Goal: Task Accomplishment & Management: Use online tool/utility

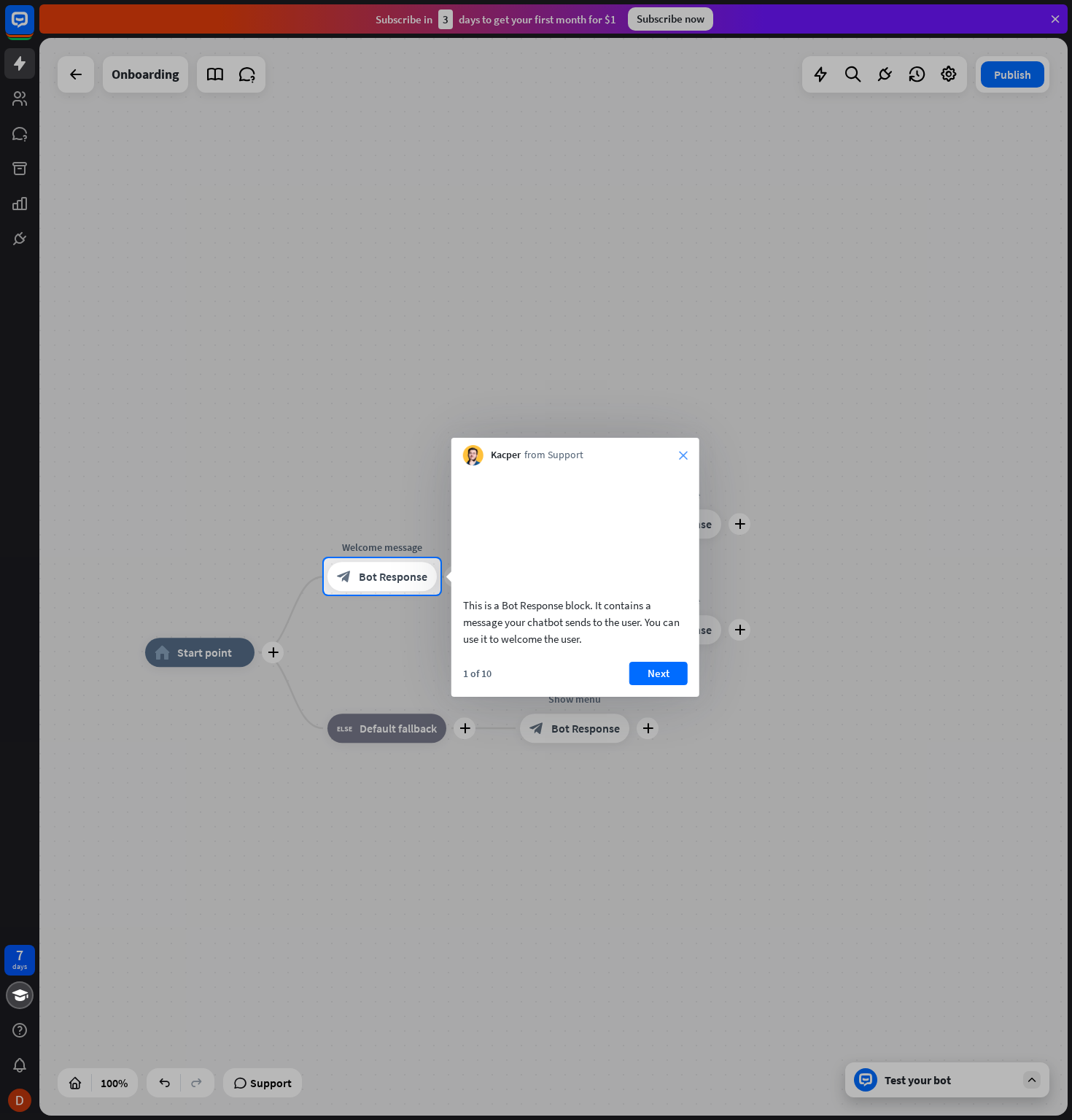
click at [683, 451] on icon "close" at bounding box center [683, 455] width 9 height 9
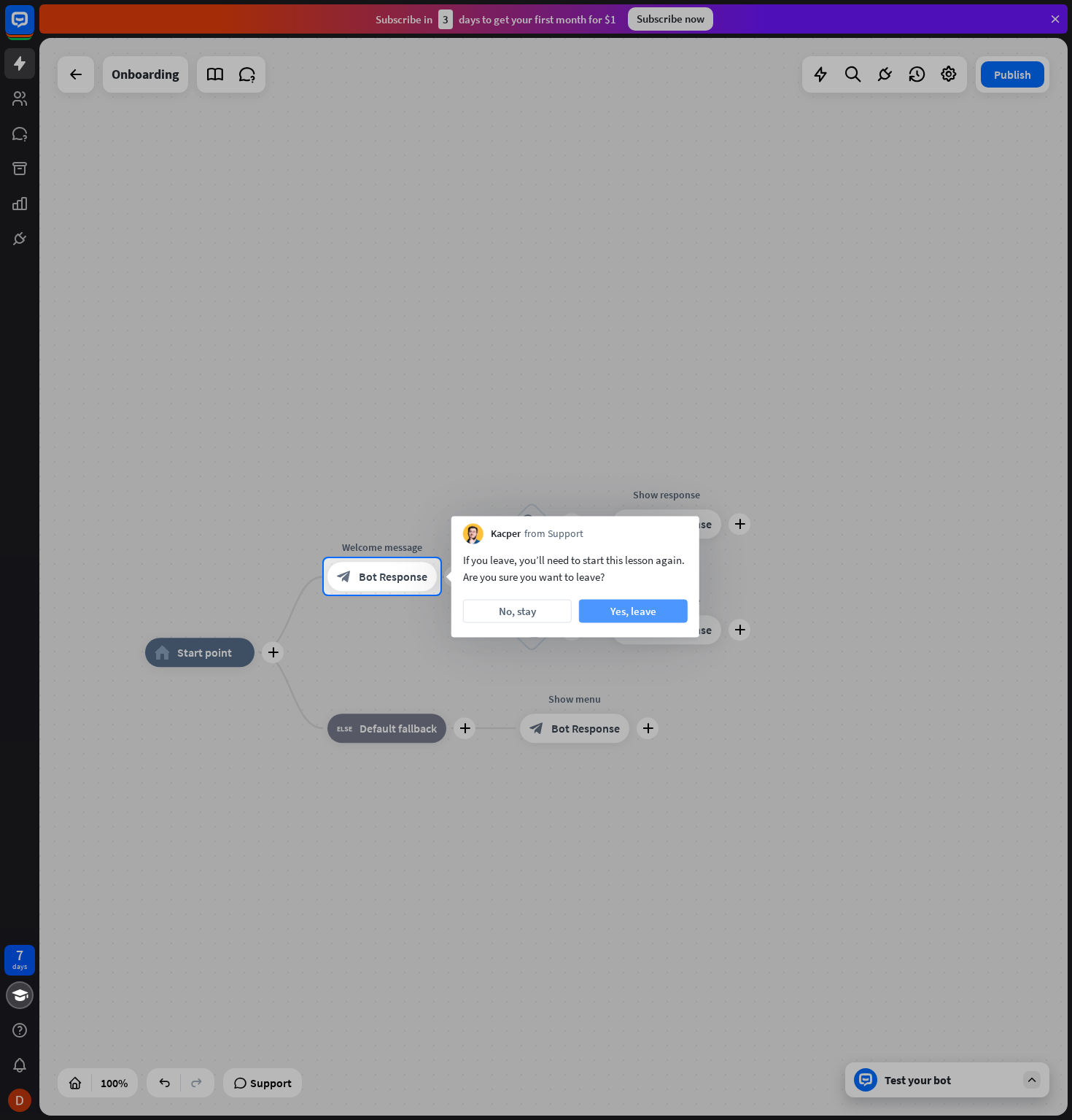
click at [614, 608] on button "Yes, leave" at bounding box center [633, 612] width 109 height 24
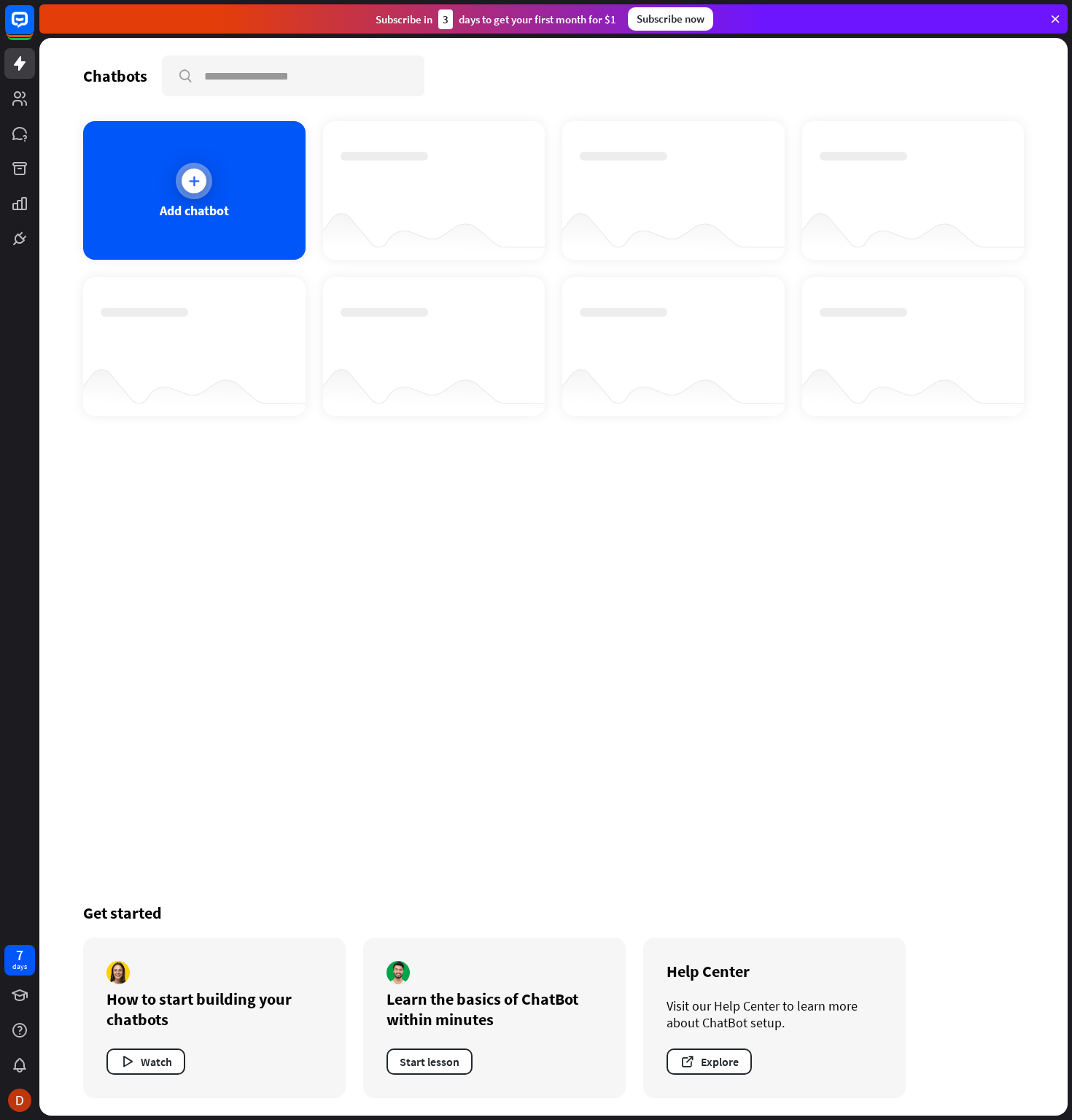
click at [179, 193] on div "Add chatbot" at bounding box center [194, 190] width 223 height 139
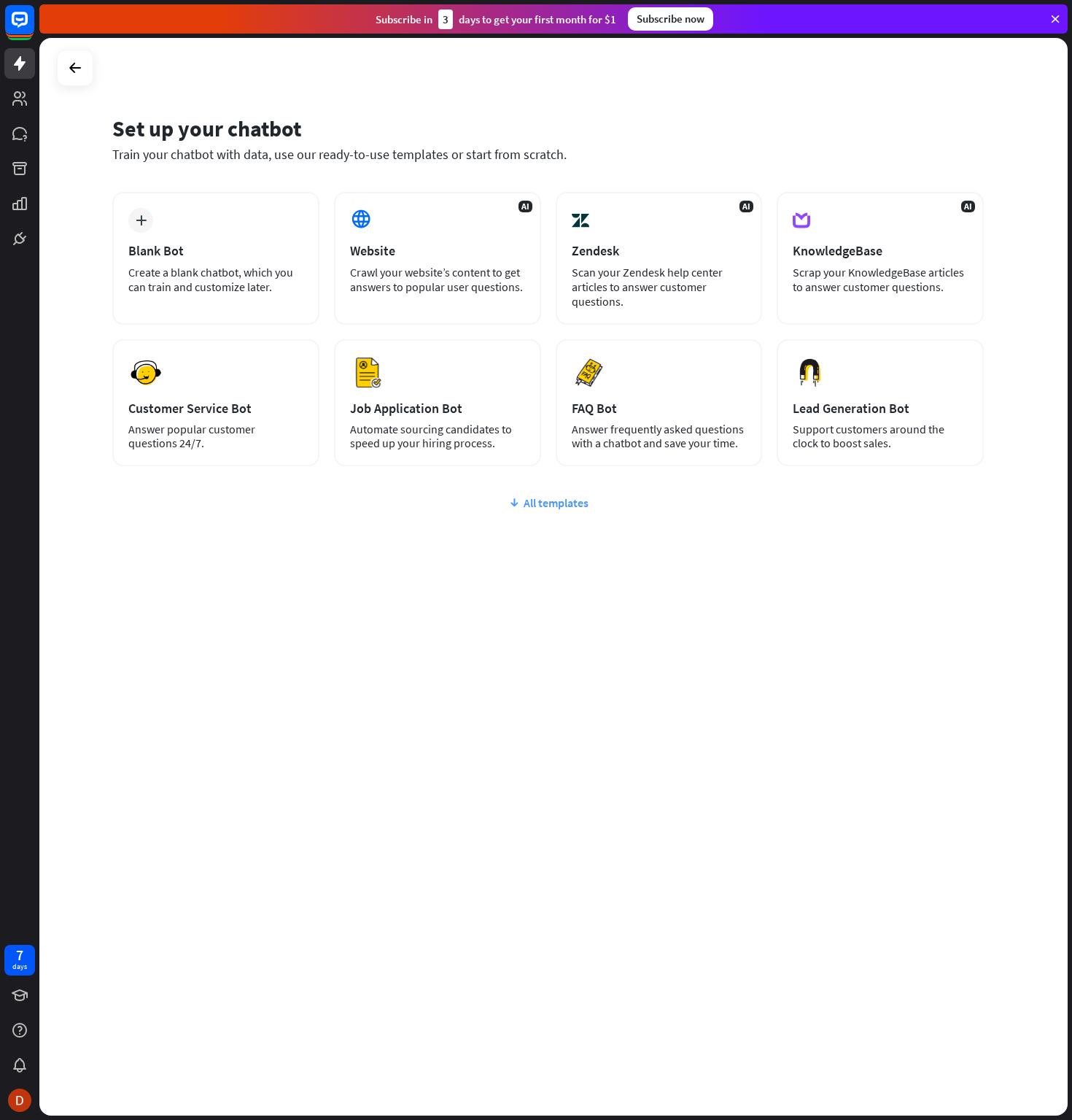
click at [553, 500] on div "All templates" at bounding box center [547, 502] width 872 height 15
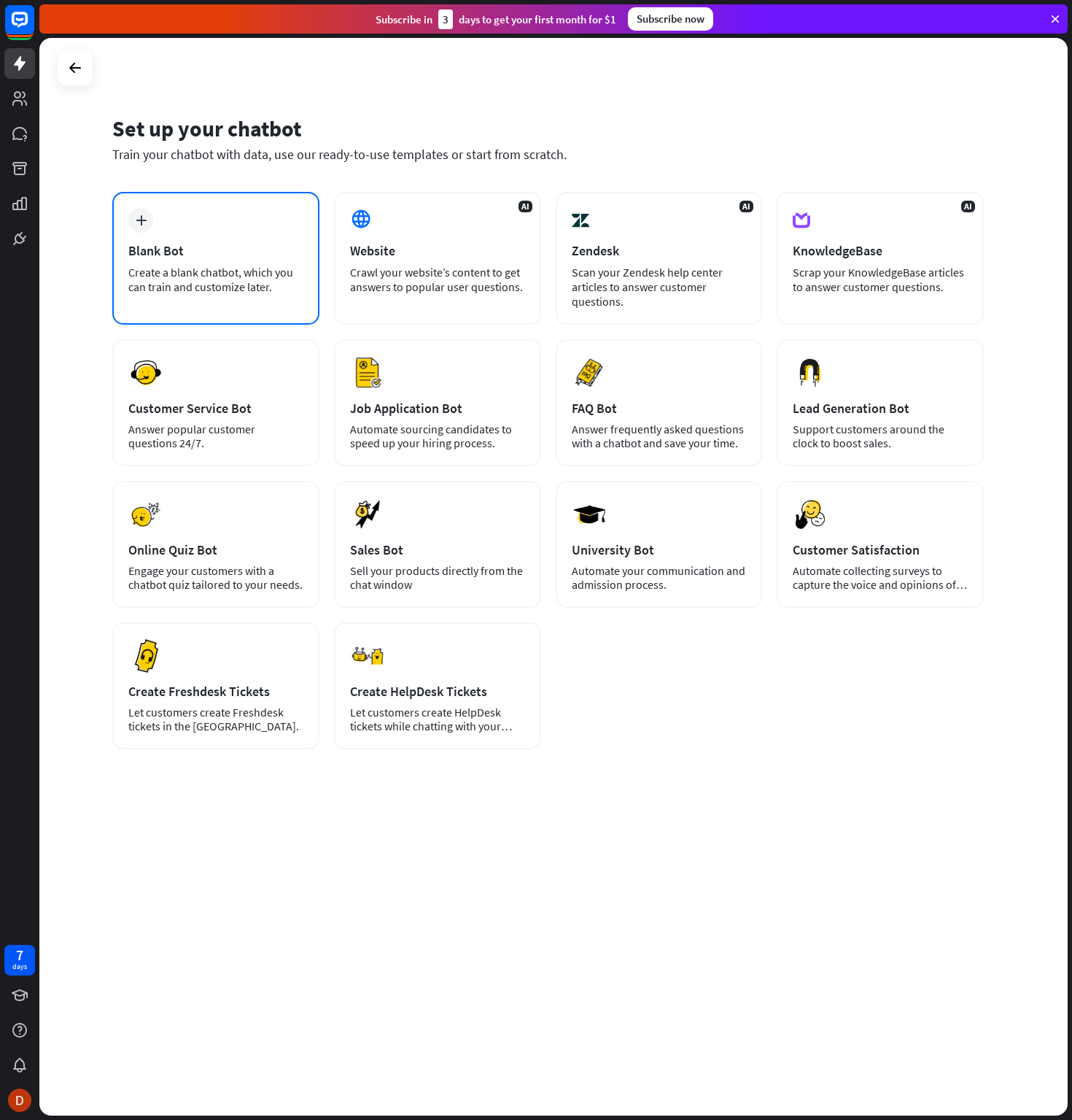
click at [213, 256] on div "Blank Bot" at bounding box center [216, 251] width 175 height 17
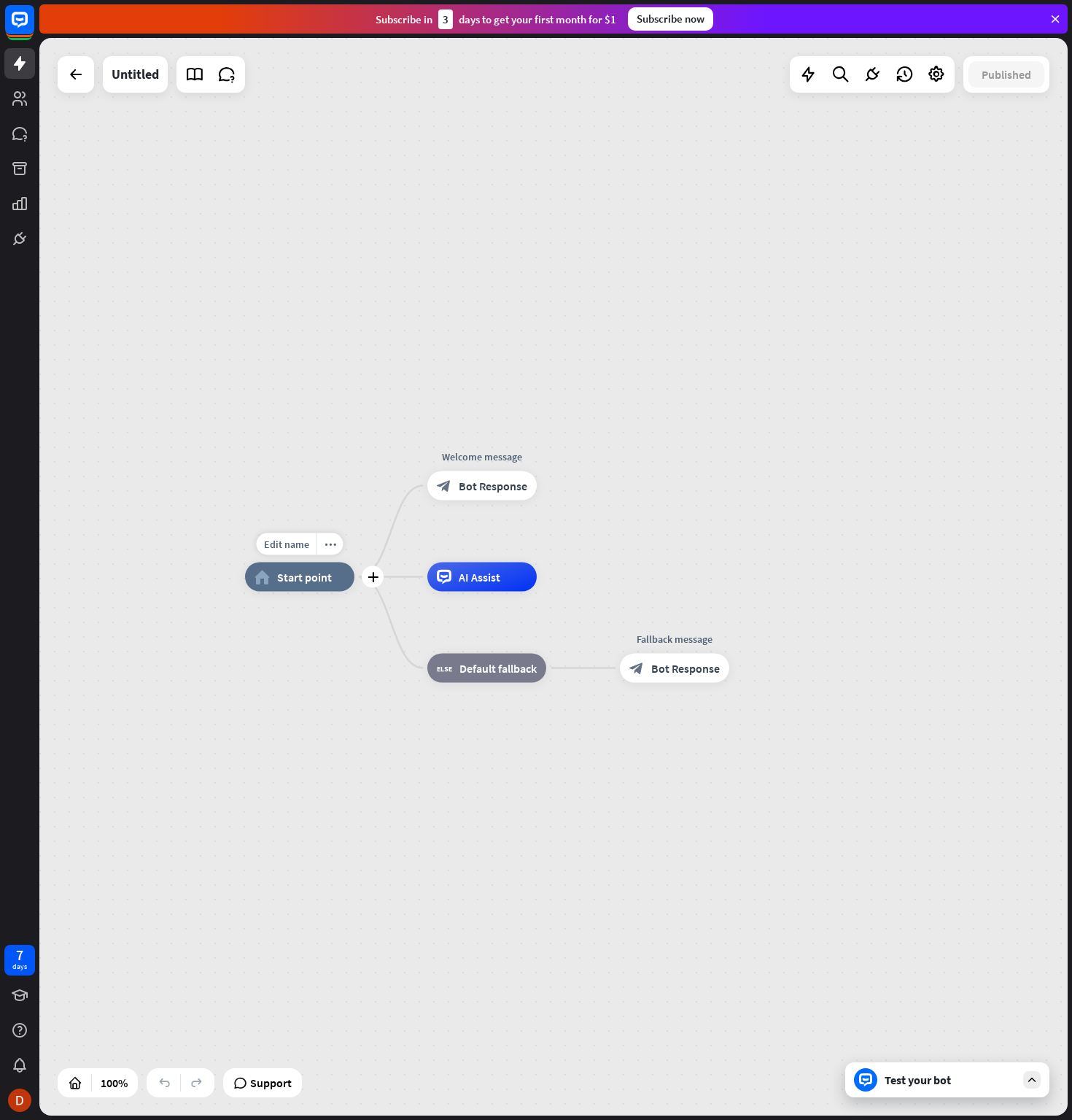
click at [272, 582] on div "home_2 Start point" at bounding box center [300, 576] width 110 height 29
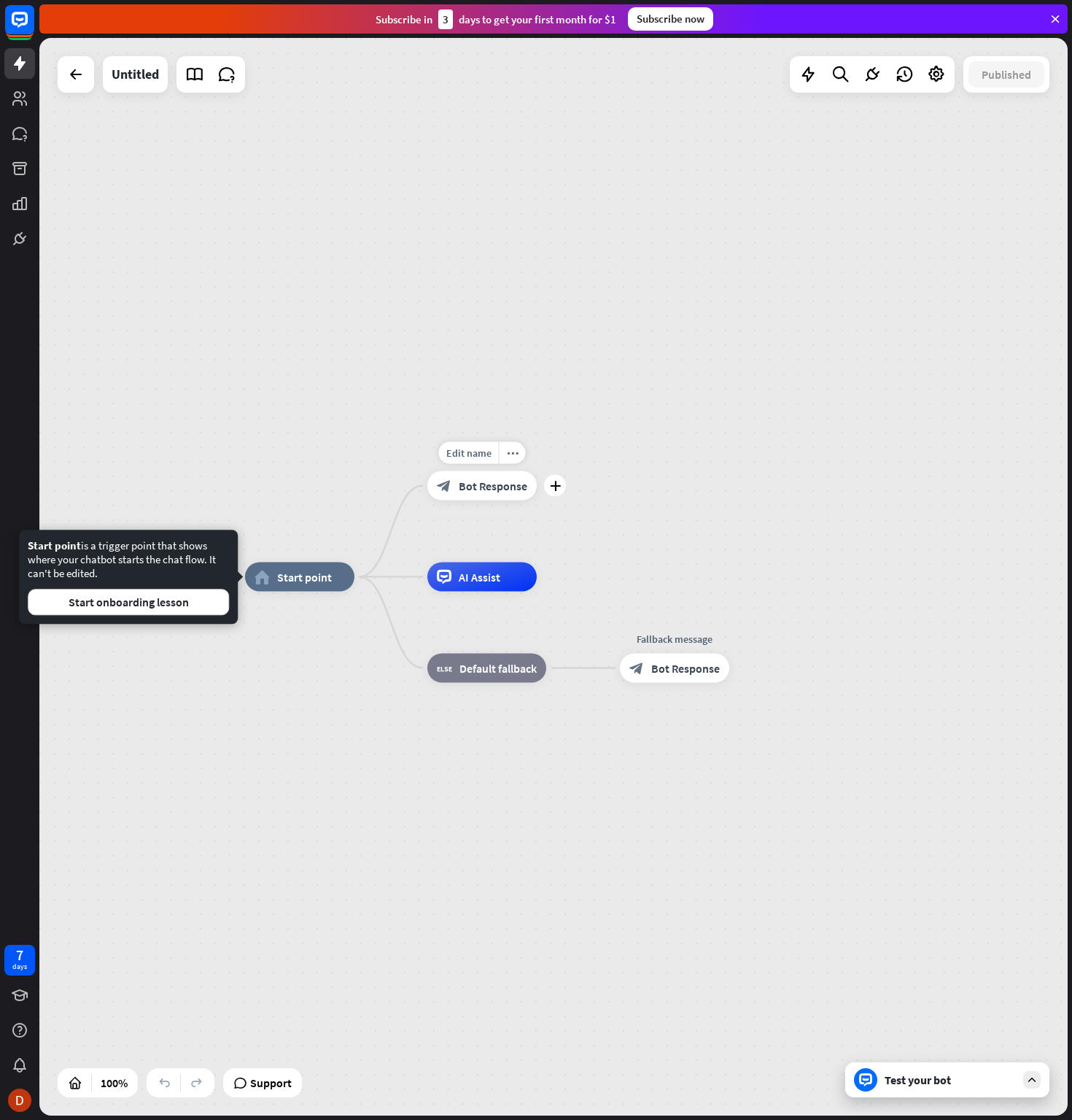
click at [487, 488] on span "Bot Response" at bounding box center [492, 485] width 68 height 15
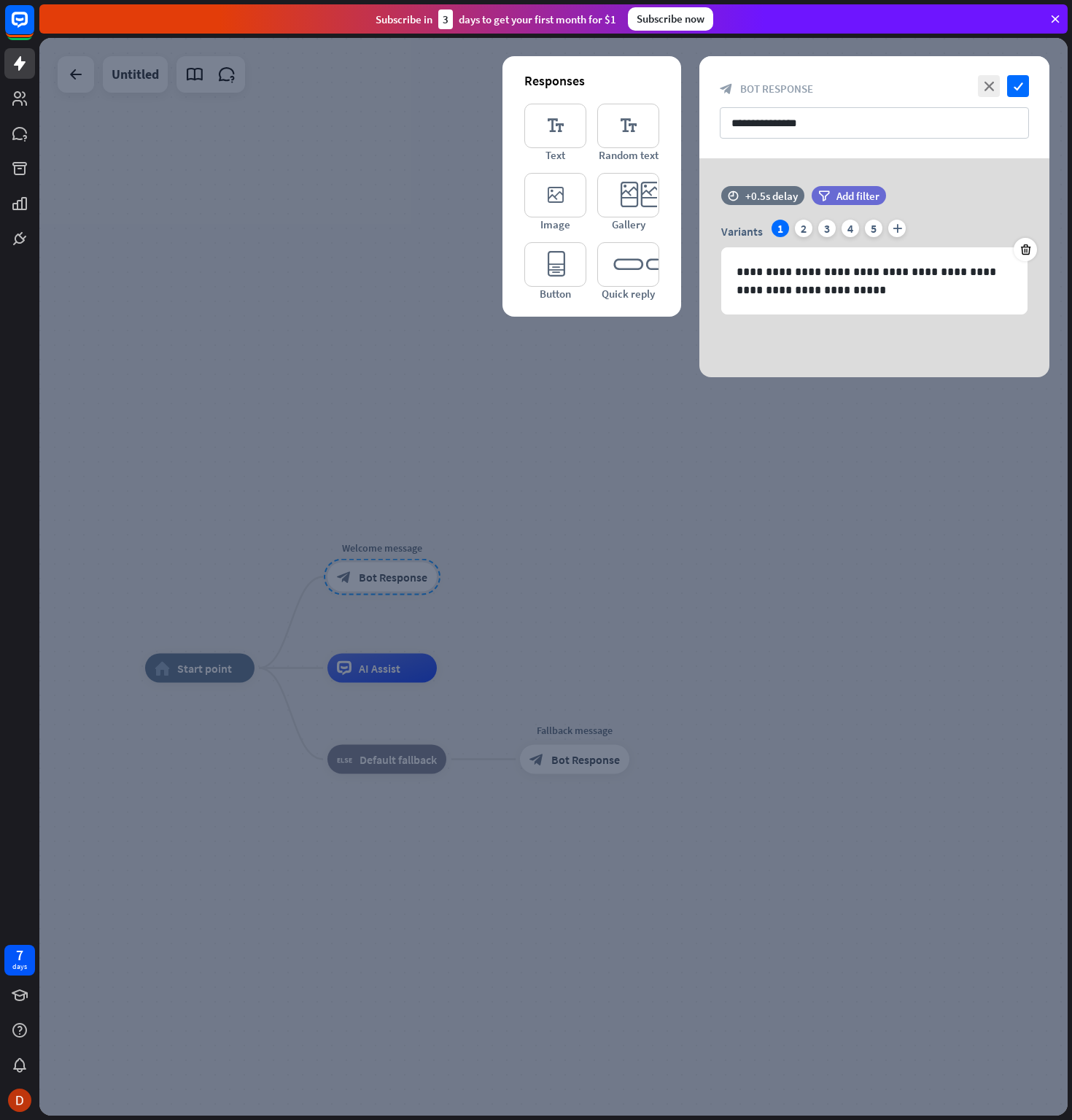
click at [364, 179] on div at bounding box center [553, 576] width 1028 height 1077
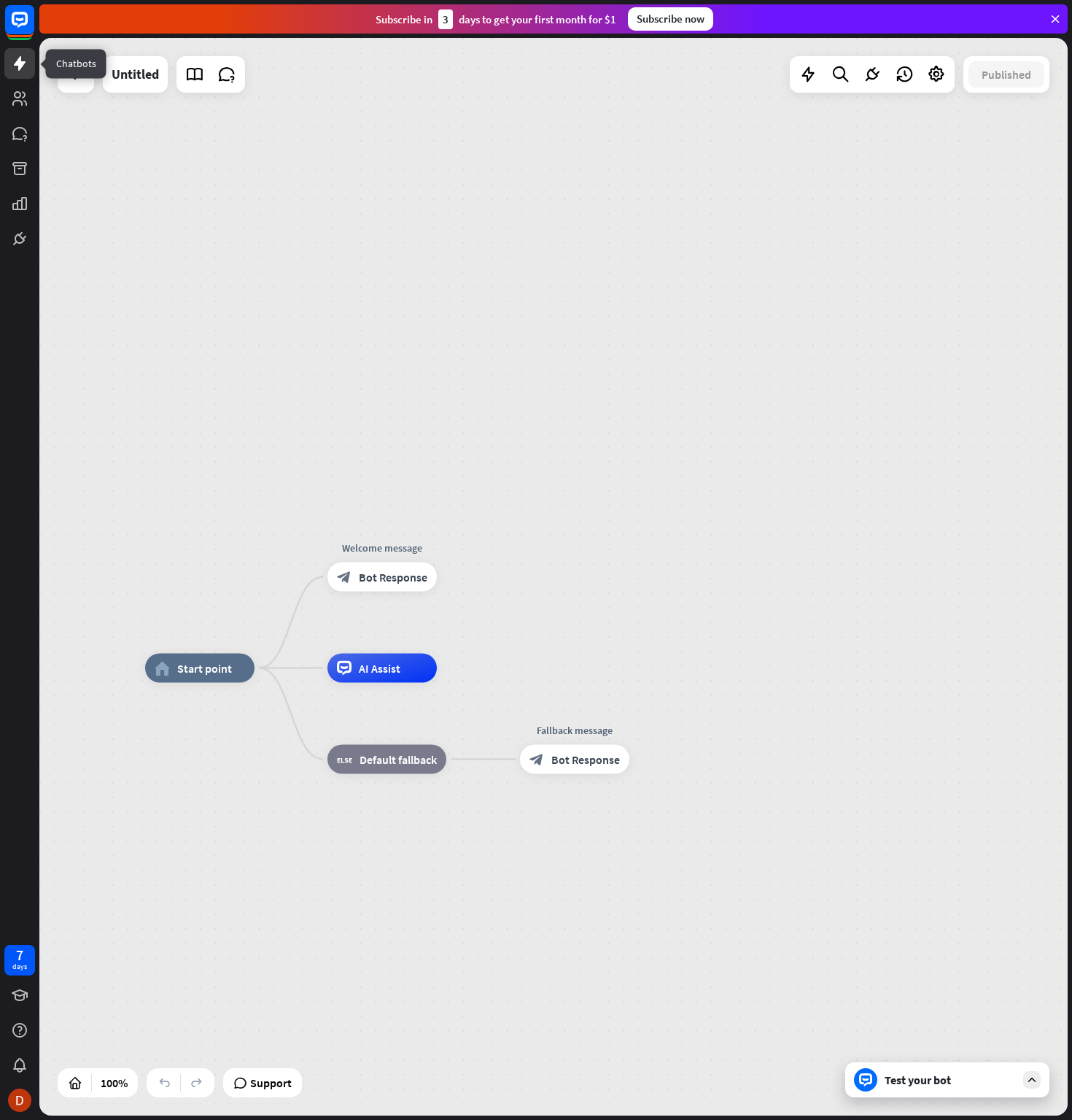
click at [17, 74] on link at bounding box center [19, 63] width 31 height 31
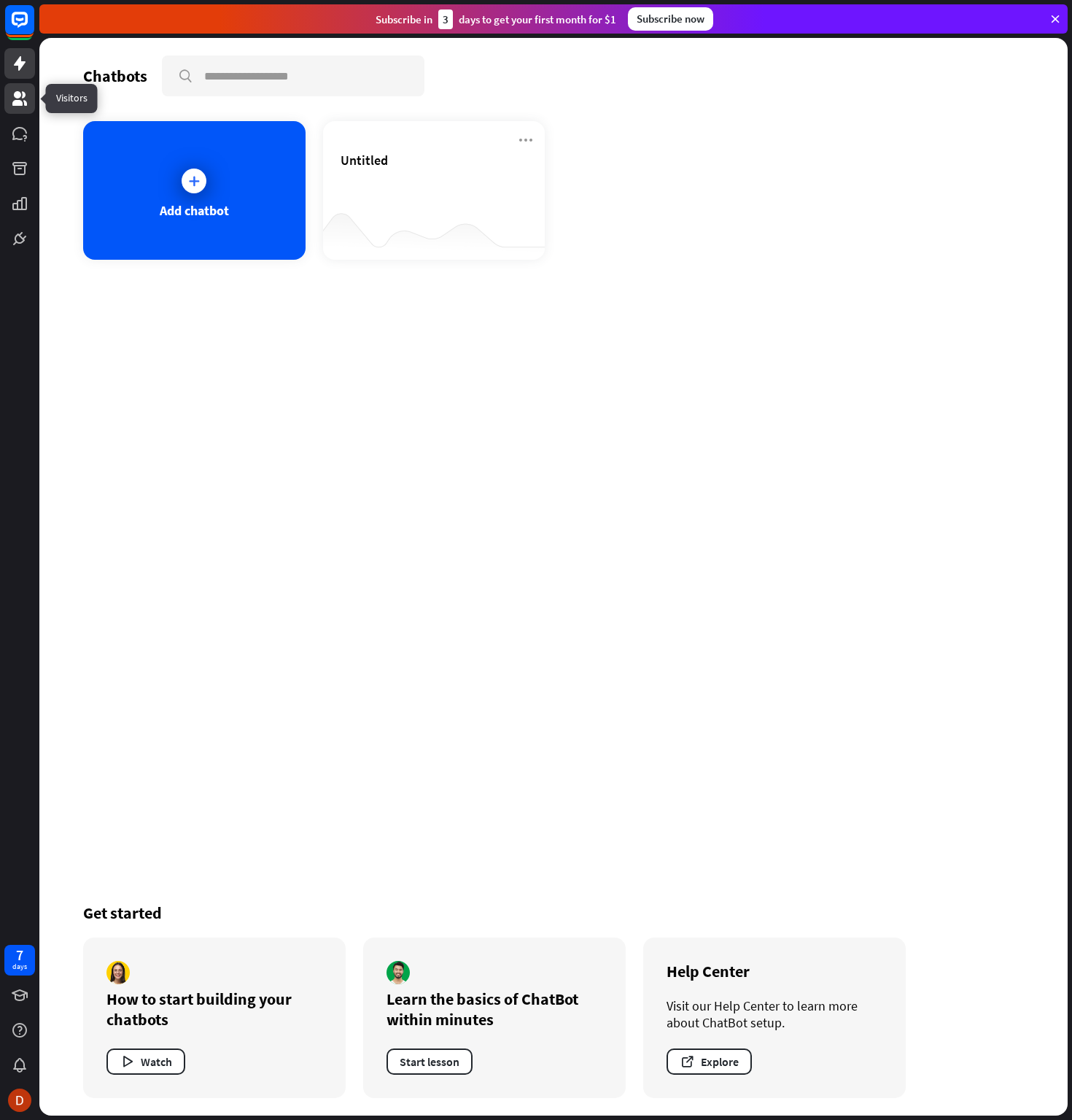
click at [23, 99] on icon at bounding box center [20, 99] width 18 height 18
